Goal: Task Accomplishment & Management: Use online tool/utility

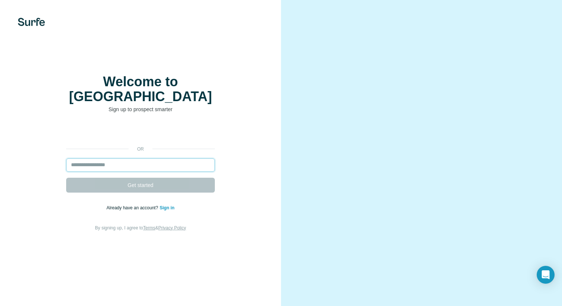
click at [153, 158] on input "email" at bounding box center [140, 164] width 149 height 13
click at [152, 158] on input "email" at bounding box center [140, 164] width 149 height 13
click at [155, 158] on input "email" at bounding box center [140, 164] width 149 height 13
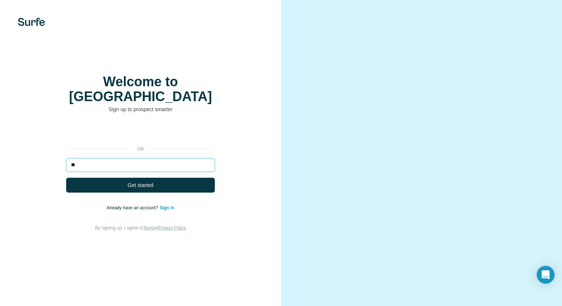
type input "*"
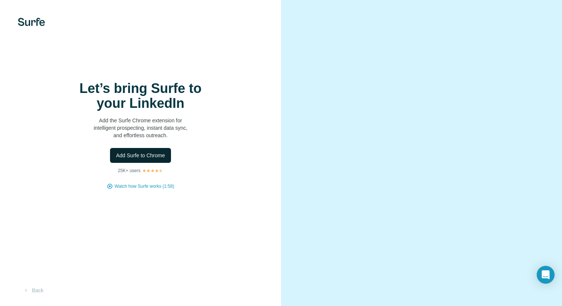
click at [130, 157] on span "Add Surfe to Chrome" at bounding box center [140, 155] width 49 height 7
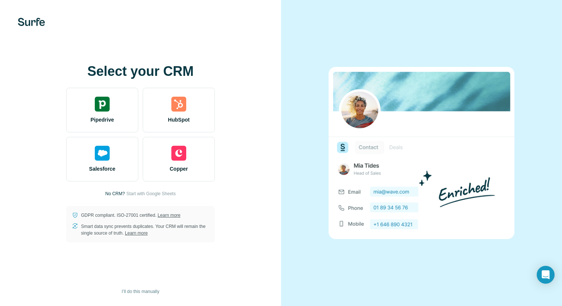
click at [109, 195] on p "No CRM?" at bounding box center [115, 193] width 20 height 7
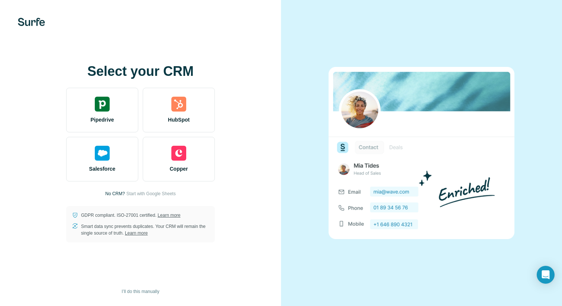
click at [83, 197] on div "Select your CRM Pipedrive HubSpot Salesforce Copper No CRM? Start with Google S…" at bounding box center [140, 153] width 251 height 178
click at [149, 195] on span "Start with Google Sheets" at bounding box center [150, 193] width 49 height 7
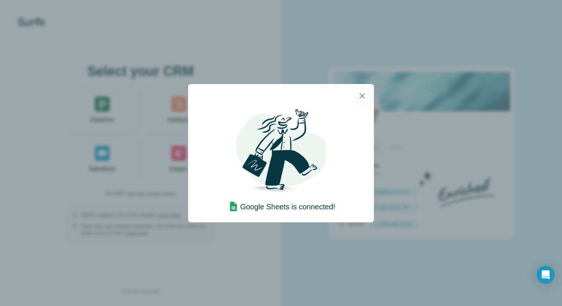
click at [359, 96] on icon "button" at bounding box center [362, 95] width 9 height 9
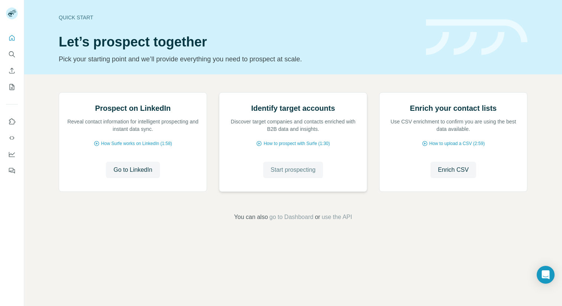
click at [285, 174] on span "Start prospecting" at bounding box center [293, 169] width 45 height 9
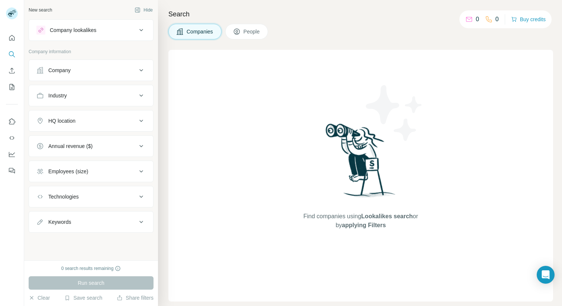
click at [290, 251] on div "Find companies using Lookalikes search or by applying Filters" at bounding box center [360, 176] width 385 height 252
drag, startPoint x: 476, startPoint y: 19, endPoint x: 463, endPoint y: 20, distance: 12.7
click at [463, 20] on div "20" at bounding box center [470, 19] width 17 height 9
click at [456, 24] on div "20 5 Buy credits" at bounding box center [504, 19] width 96 height 18
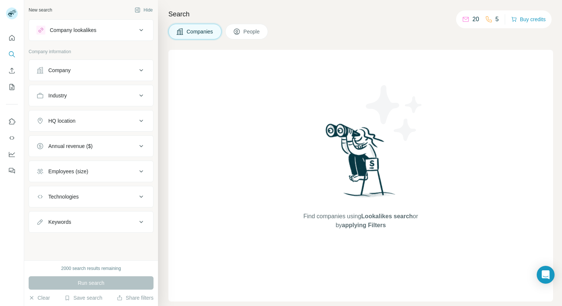
click at [240, 32] on icon at bounding box center [236, 31] width 7 height 7
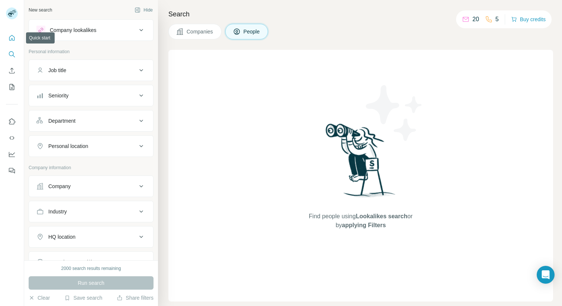
click at [9, 38] on icon "Quick start" at bounding box center [12, 38] width 6 height 6
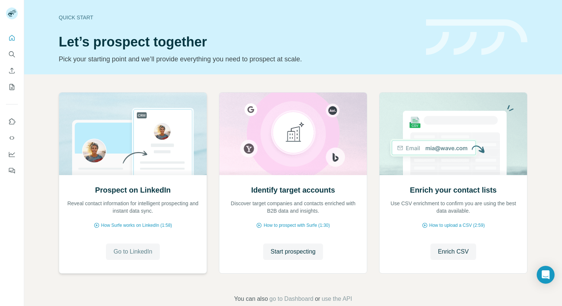
click at [129, 254] on span "Go to LinkedIn" at bounding box center [132, 251] width 39 height 9
